Goal: Browse casually

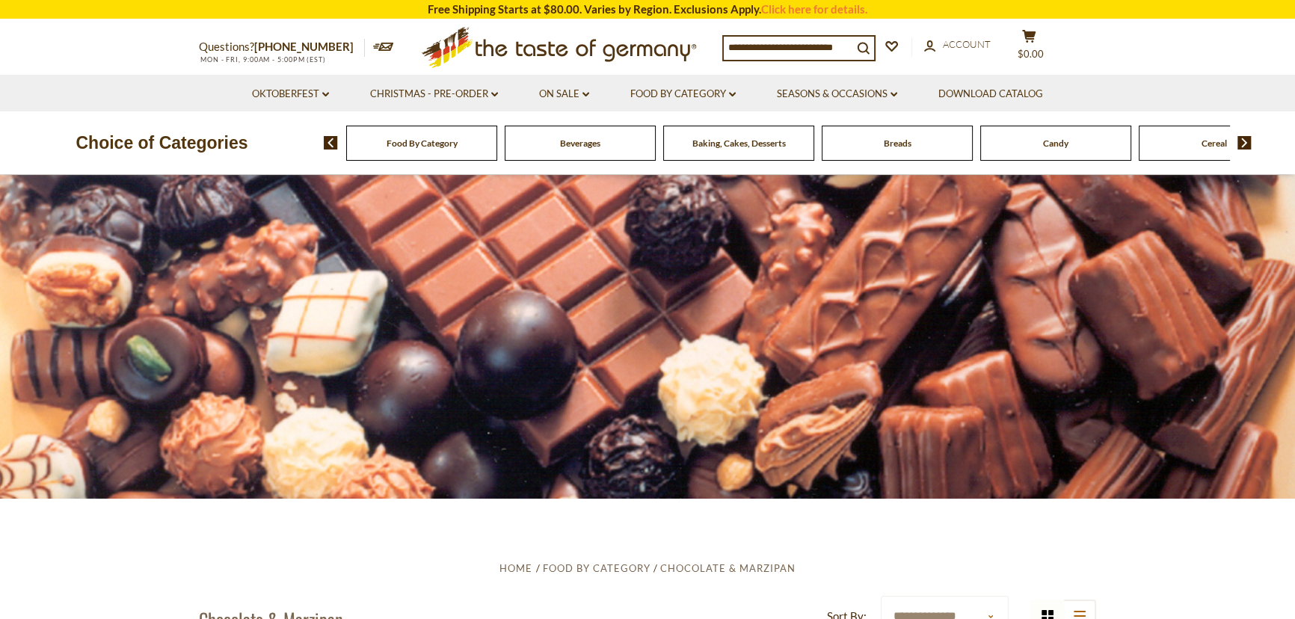
click at [715, 142] on span "Baking, Cakes, Desserts" at bounding box center [738, 143] width 93 height 11
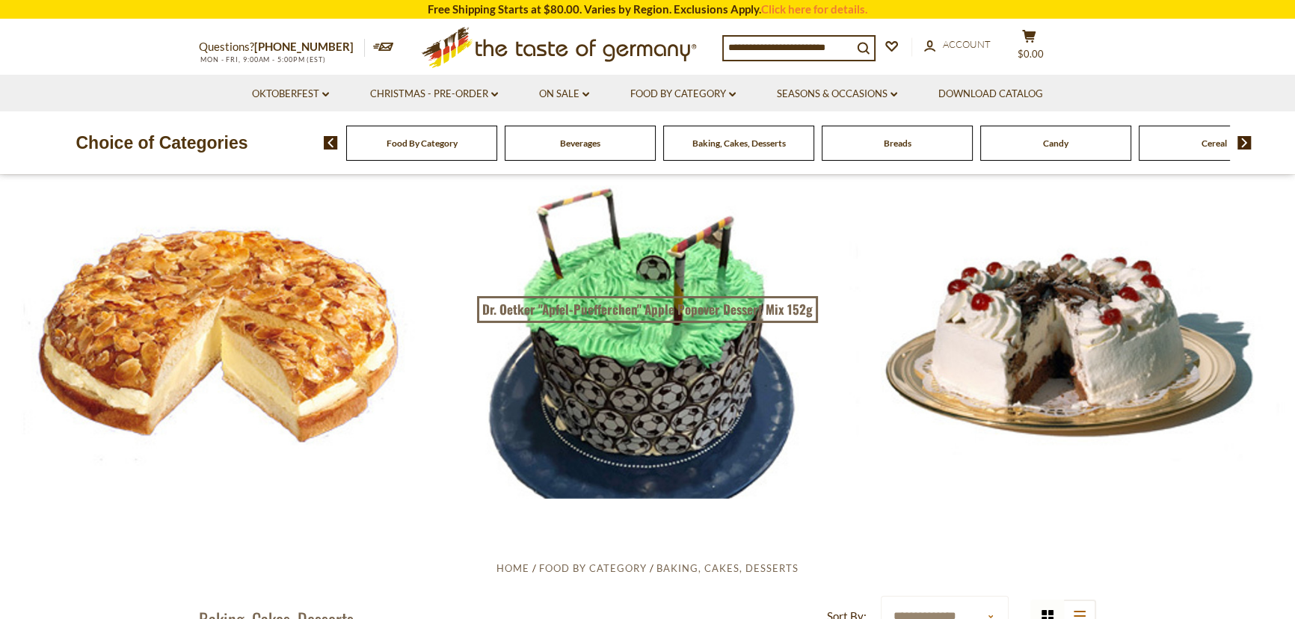
click at [1046, 148] on span "Candy" at bounding box center [1055, 143] width 25 height 11
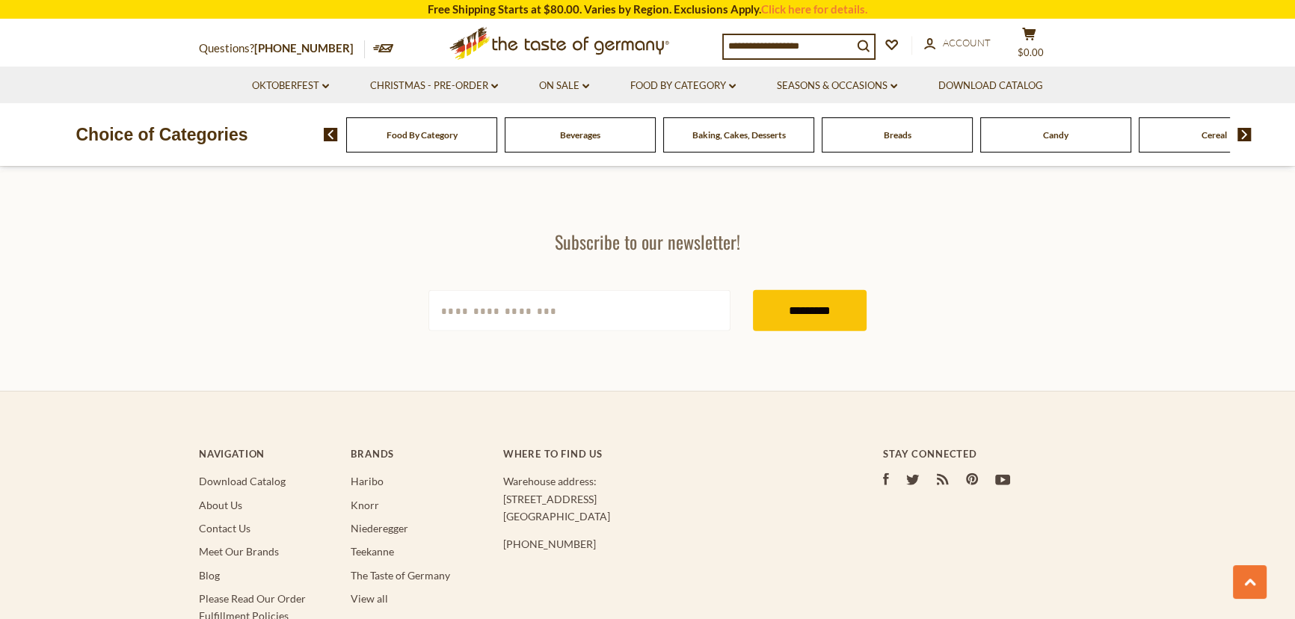
scroll to position [4140, 0]
